Goal: Information Seeking & Learning: Learn about a topic

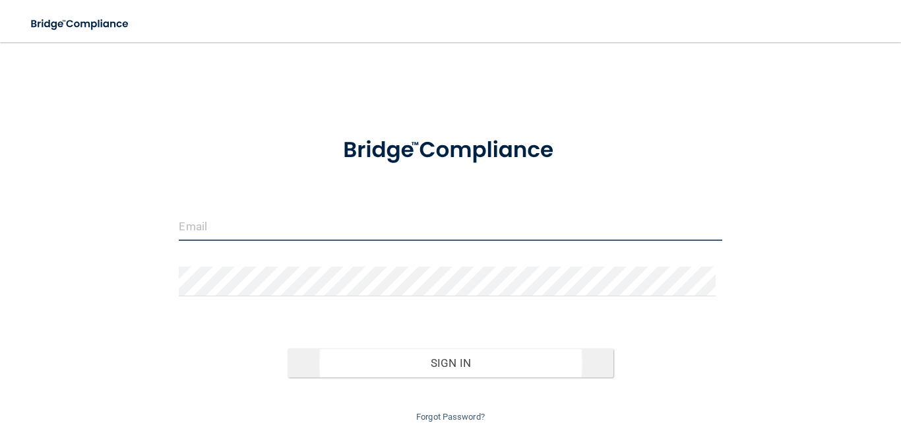
type input "[EMAIL_ADDRESS][DOMAIN_NAME]"
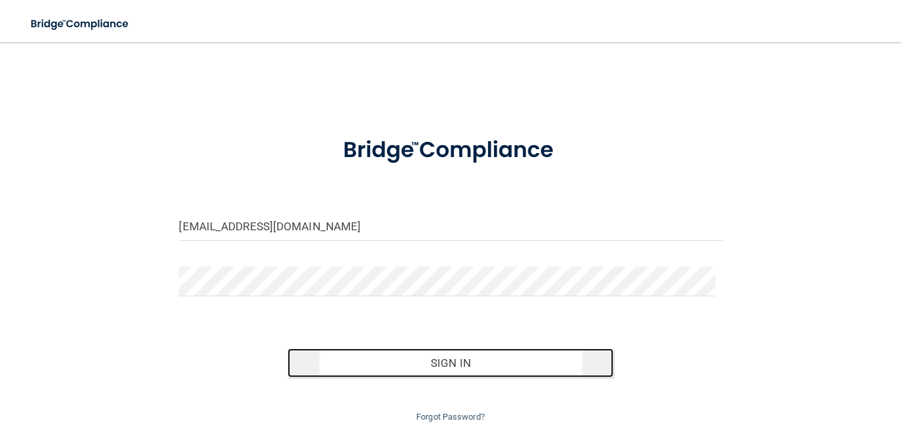
click at [450, 359] on button "Sign In" at bounding box center [451, 362] width 326 height 29
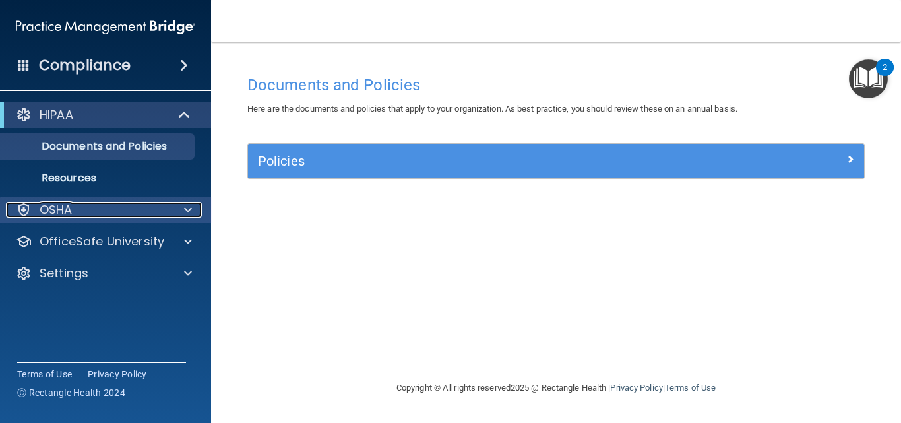
click at [185, 208] on span at bounding box center [188, 210] width 8 height 16
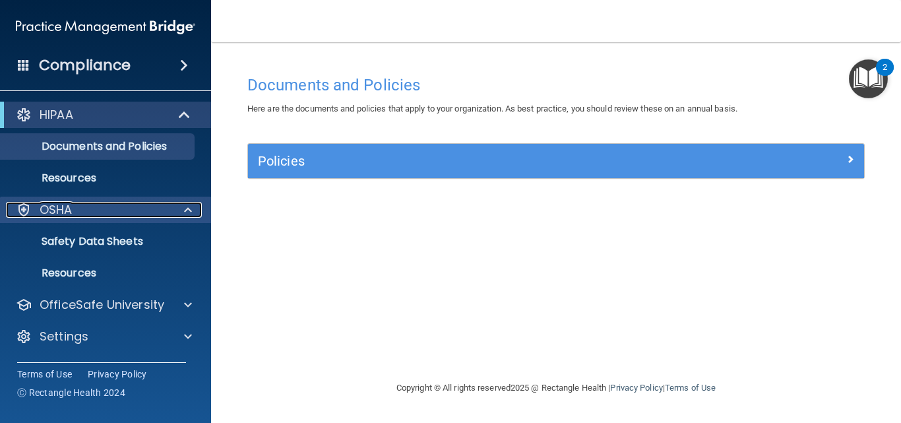
click at [186, 209] on span at bounding box center [188, 210] width 8 height 16
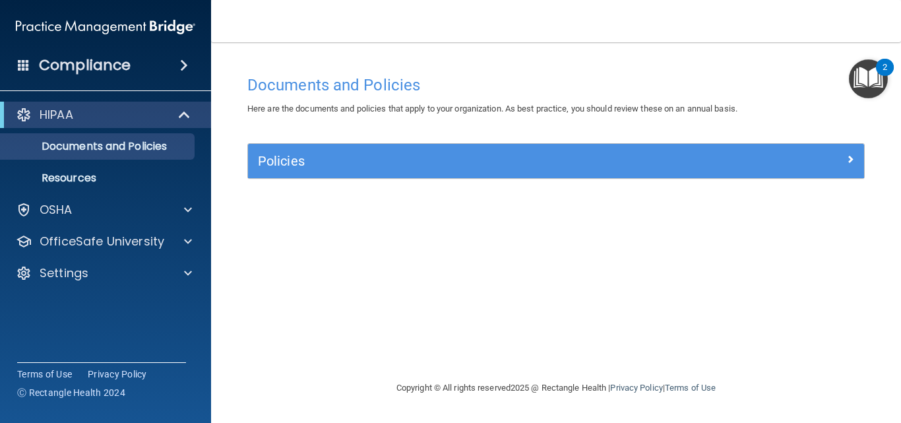
click at [144, 288] on div "HIPAA Documents and Policies Report an Incident Business Associates Emergency P…" at bounding box center [106, 196] width 212 height 200
click at [185, 64] on span at bounding box center [184, 65] width 8 height 16
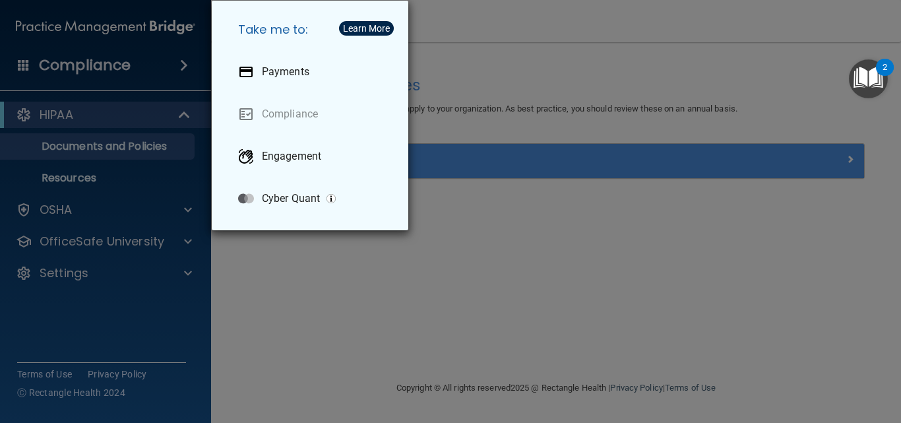
click at [185, 64] on div "Take me to: Payments Compliance Engagement Cyber Quant" at bounding box center [450, 211] width 901 height 423
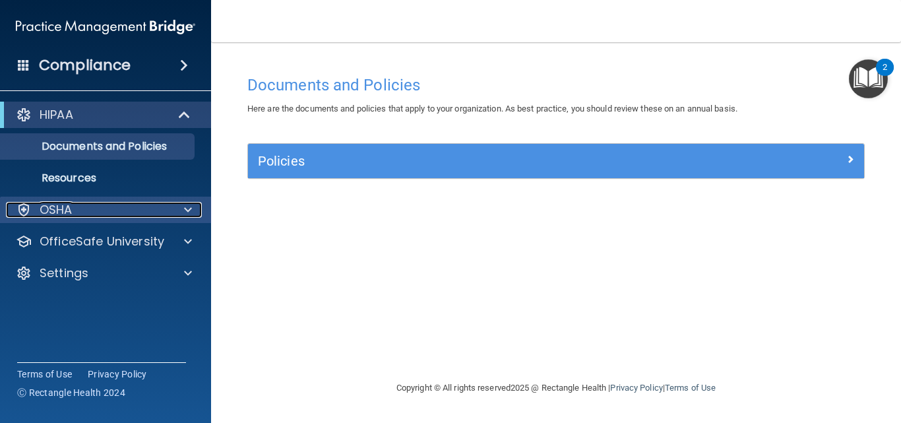
click at [60, 210] on p "OSHA" at bounding box center [56, 210] width 33 height 16
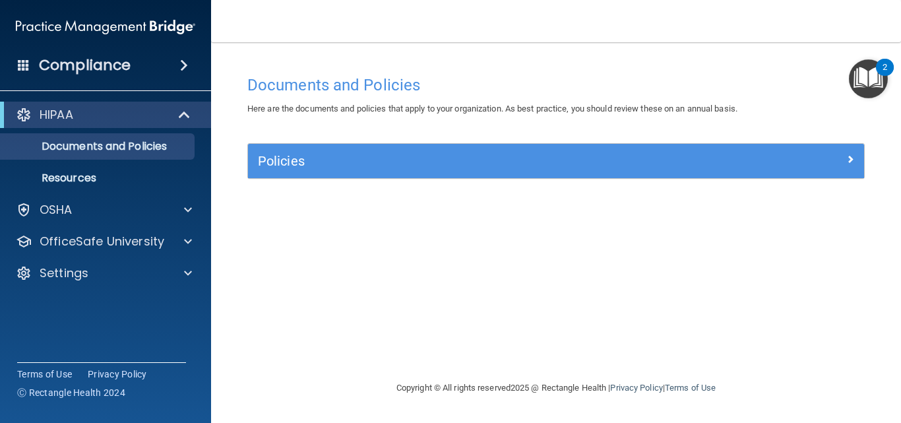
click at [886, 67] on div "2" at bounding box center [884, 75] width 5 height 17
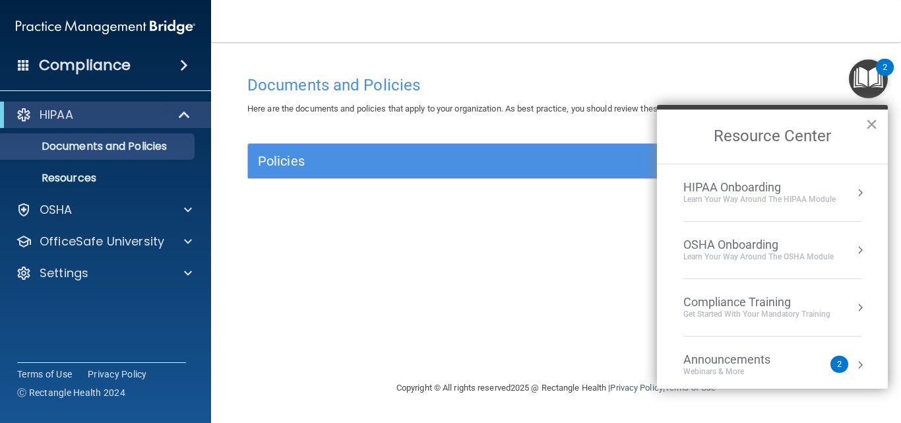
click at [870, 123] on button "×" at bounding box center [871, 123] width 13 height 21
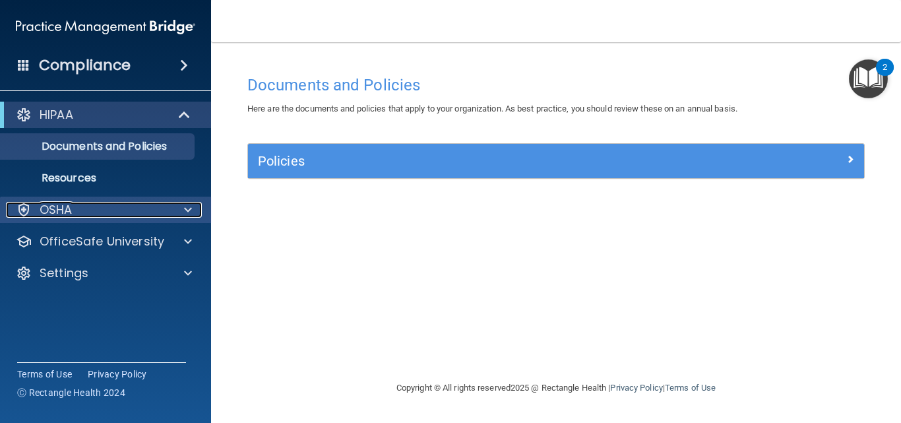
click at [24, 211] on div at bounding box center [24, 210] width 16 height 16
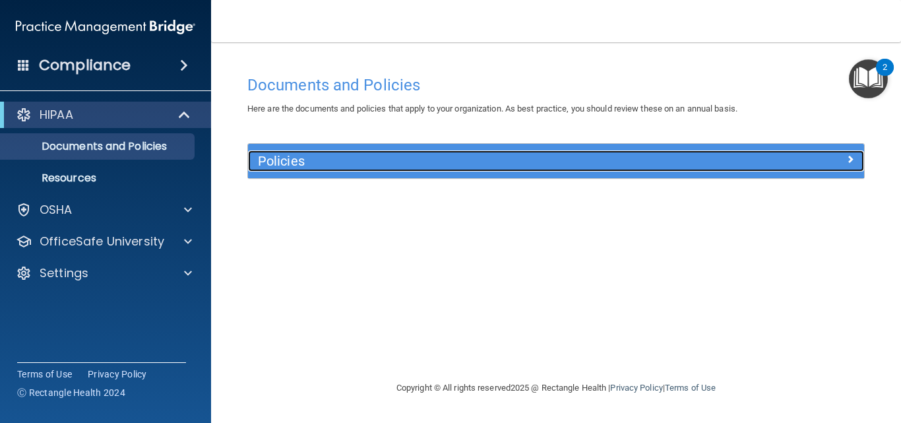
click at [847, 159] on span at bounding box center [850, 159] width 8 height 16
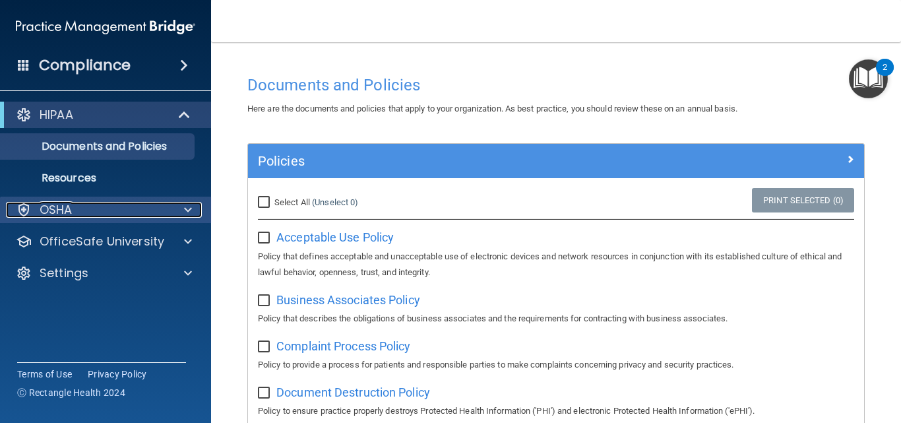
click at [187, 211] on span at bounding box center [188, 210] width 8 height 16
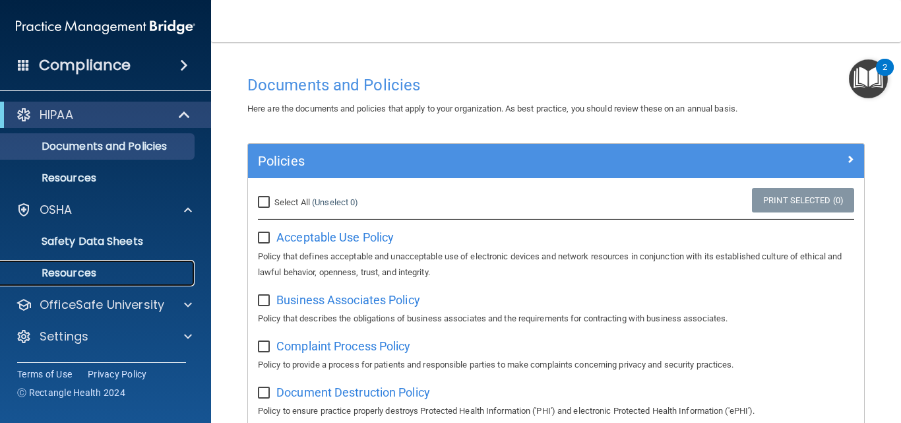
click at [102, 277] on p "Resources" at bounding box center [99, 272] width 180 height 13
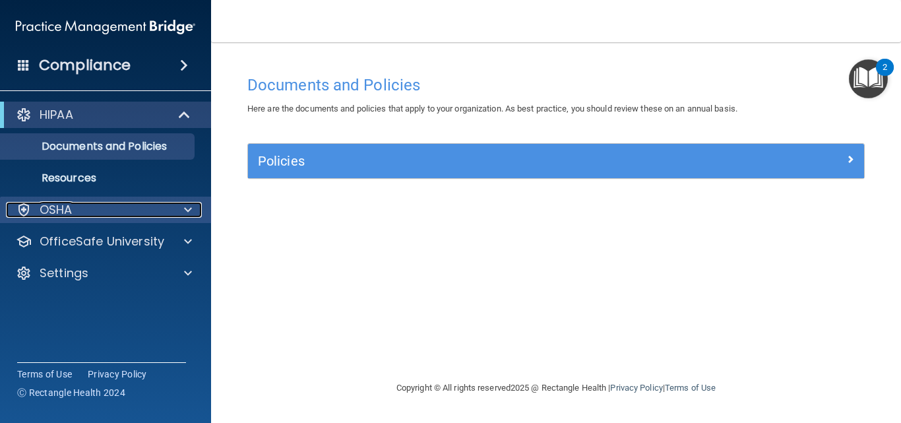
click at [183, 209] on div at bounding box center [185, 210] width 33 height 16
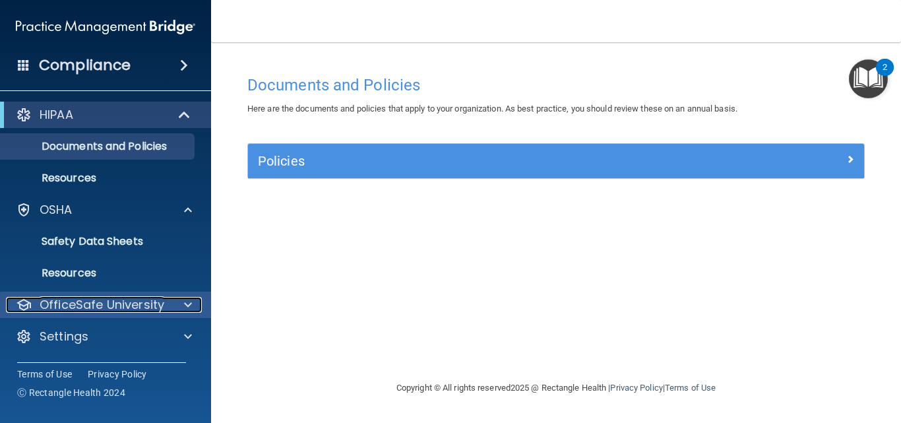
click at [189, 300] on span at bounding box center [188, 305] width 8 height 16
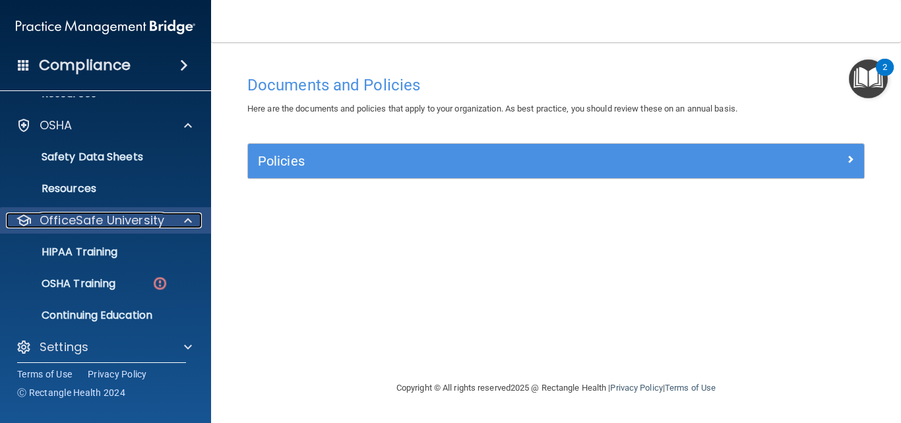
scroll to position [93, 0]
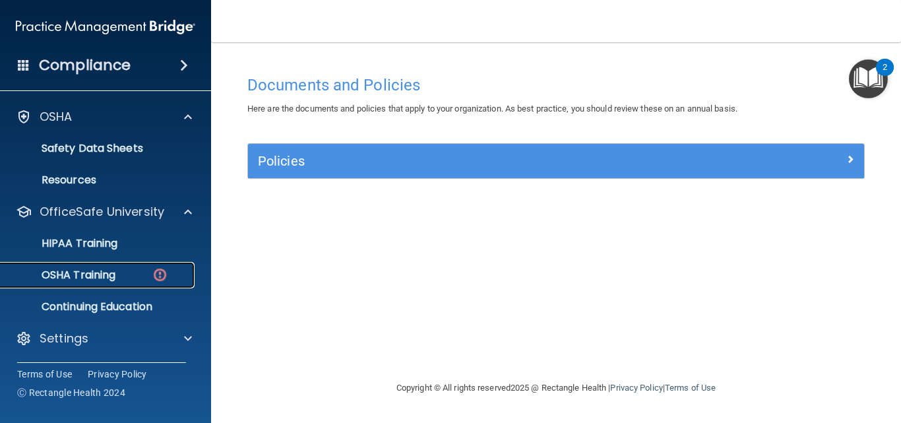
click at [104, 275] on p "OSHA Training" at bounding box center [62, 274] width 107 height 13
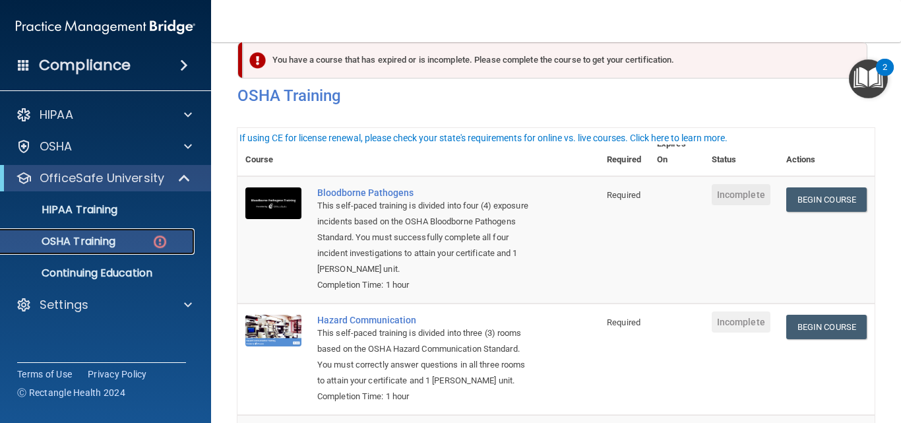
scroll to position [66, 0]
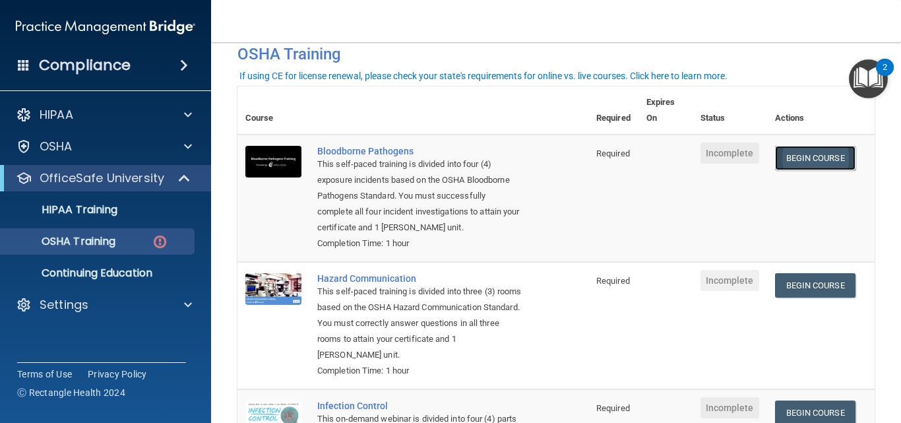
click at [812, 159] on link "Begin Course" at bounding box center [815, 158] width 80 height 24
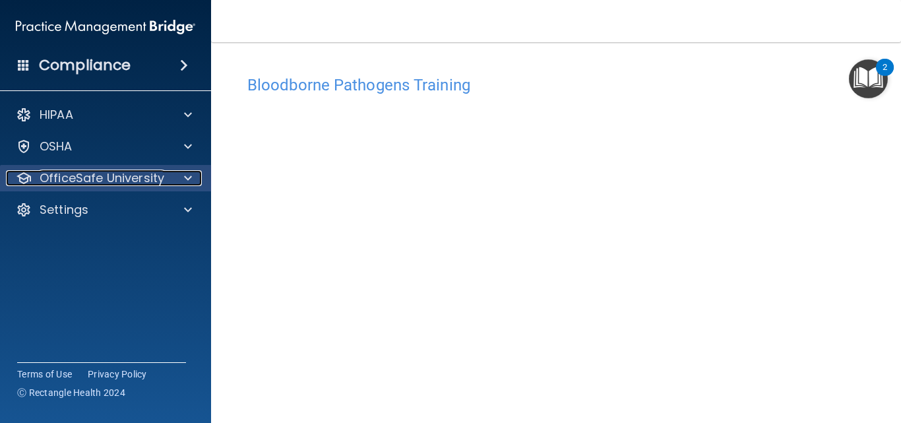
click at [189, 177] on span at bounding box center [188, 178] width 8 height 16
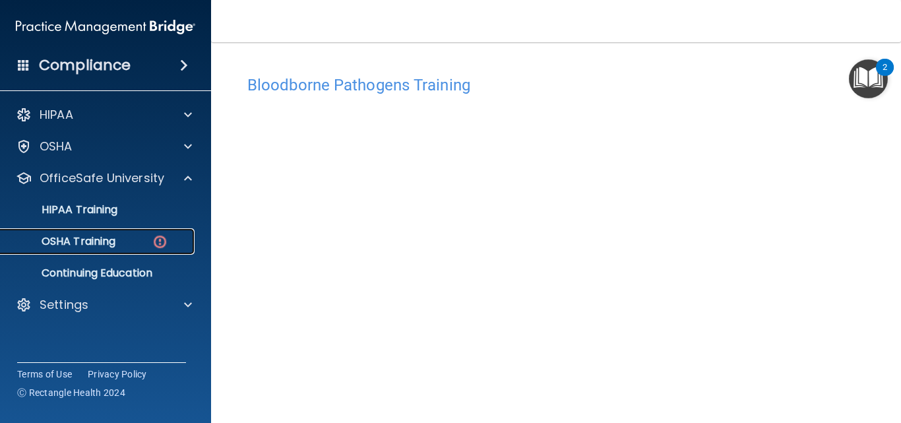
click at [102, 241] on p "OSHA Training" at bounding box center [62, 241] width 107 height 13
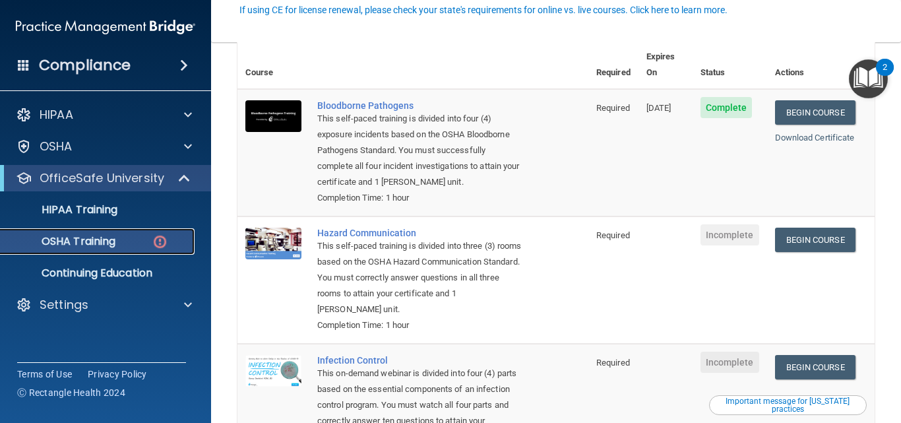
scroll to position [132, 0]
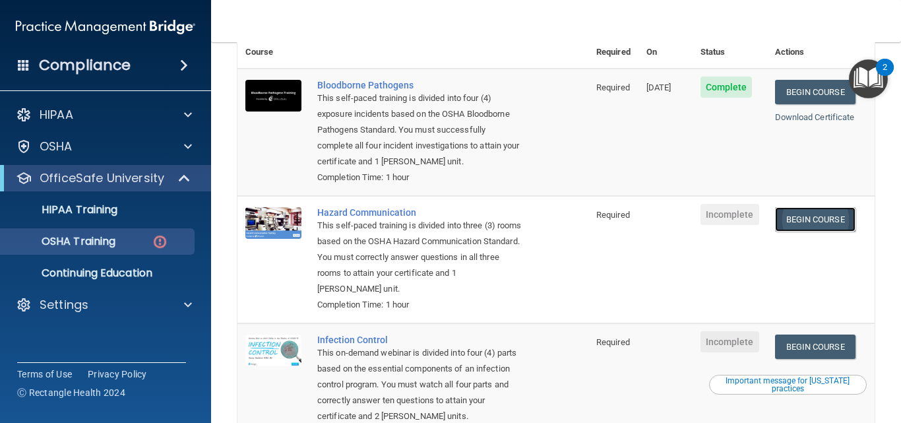
click at [806, 221] on link "Begin Course" at bounding box center [815, 219] width 80 height 24
click at [804, 219] on link "Begin Course" at bounding box center [815, 219] width 80 height 24
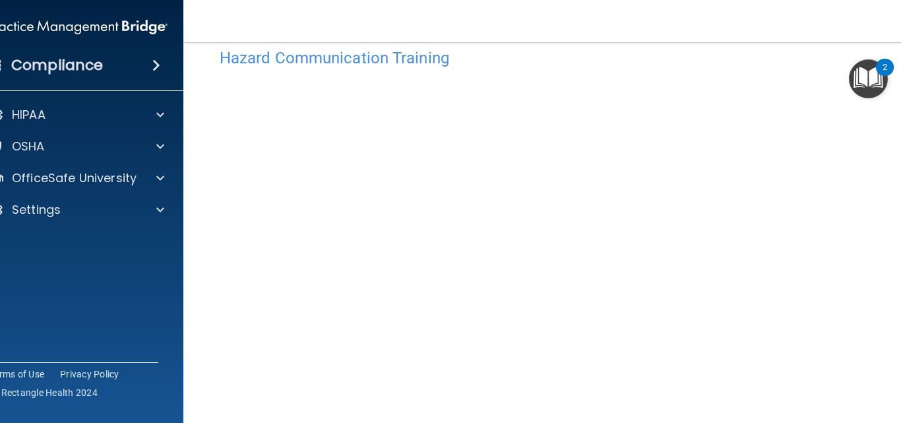
scroll to position [7, 0]
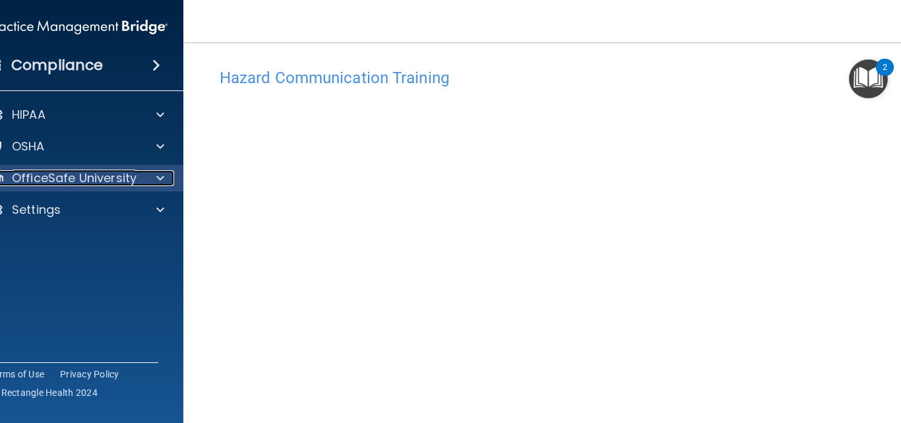
click at [157, 173] on span at bounding box center [160, 178] width 8 height 16
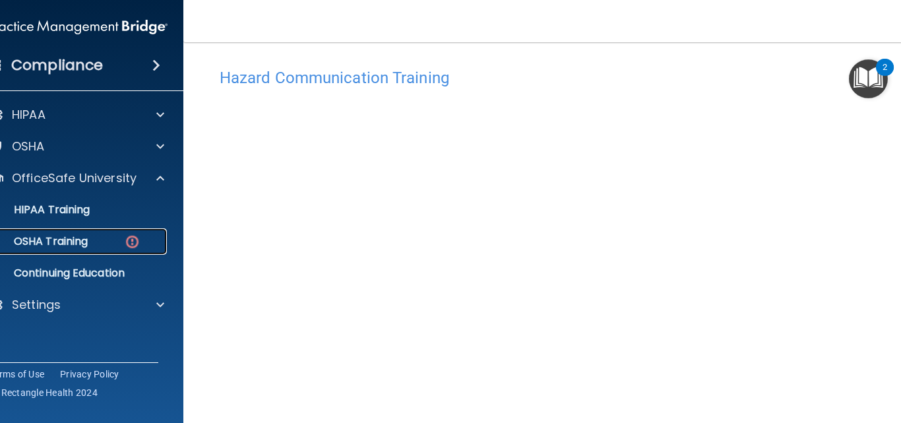
click at [125, 238] on img at bounding box center [132, 241] width 16 height 16
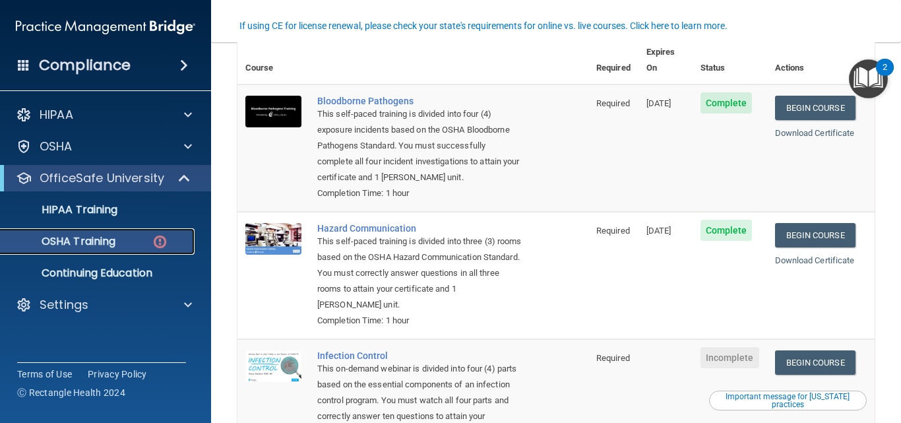
scroll to position [139, 0]
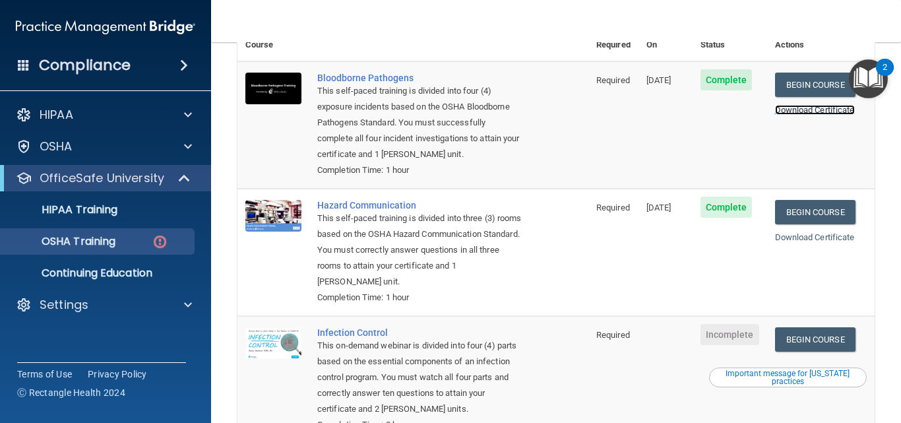
click at [810, 105] on link "Download Certificate" at bounding box center [815, 110] width 80 height 10
click at [806, 237] on link "Download Certificate" at bounding box center [815, 237] width 80 height 10
